Goal: Task Accomplishment & Management: Manage account settings

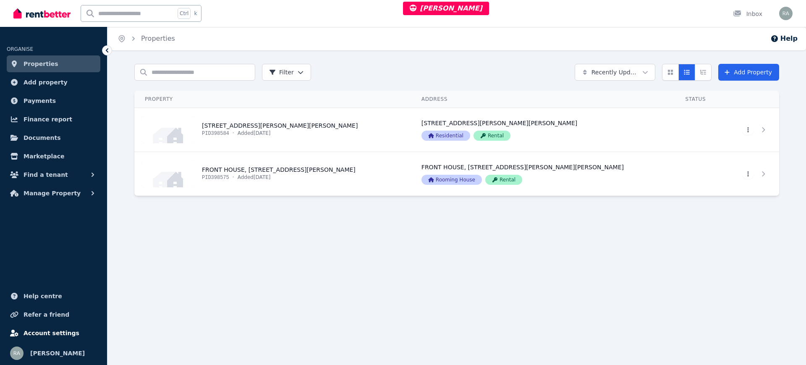
click at [55, 335] on span "Account settings" at bounding box center [51, 333] width 56 height 10
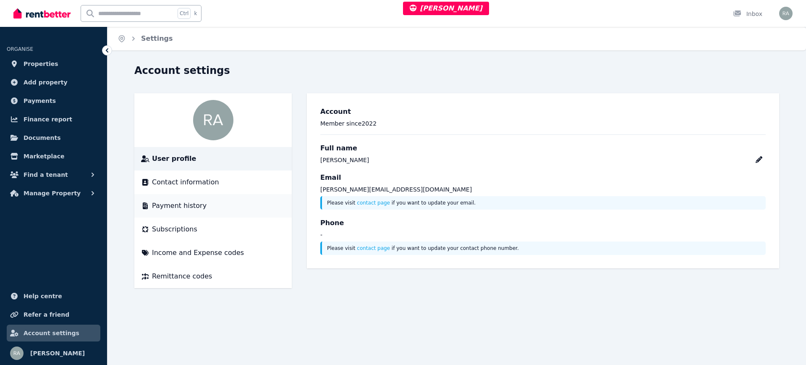
click at [159, 206] on span "Payment history" at bounding box center [179, 206] width 55 height 10
